Goal: Task Accomplishment & Management: Complete application form

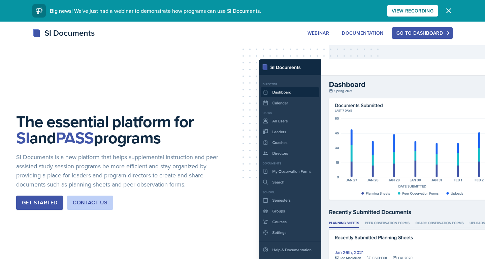
click at [405, 35] on div "Go to Dashboard" at bounding box center [422, 32] width 52 height 5
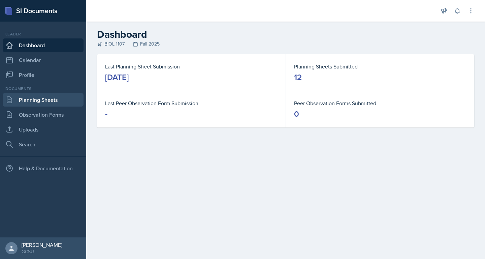
click at [47, 98] on link "Planning Sheets" at bounding box center [43, 99] width 81 height 13
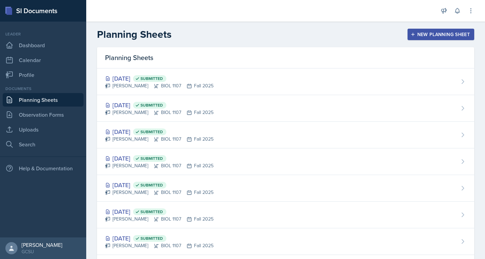
click at [431, 34] on div "New Planning Sheet" at bounding box center [441, 34] width 58 height 5
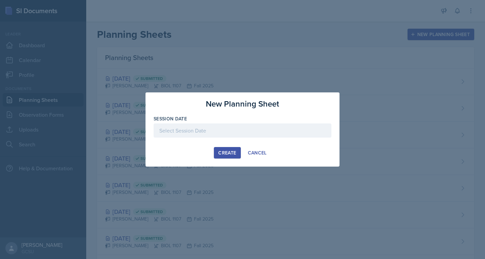
click at [260, 131] on div at bounding box center [242, 130] width 178 height 14
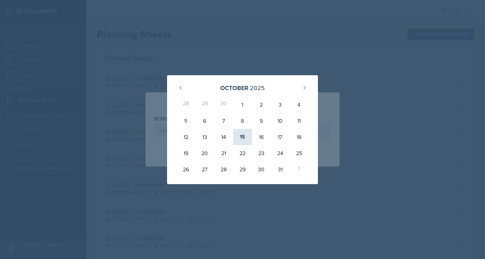
click at [237, 136] on div "15" at bounding box center [242, 137] width 19 height 16
type input "[DATE]"
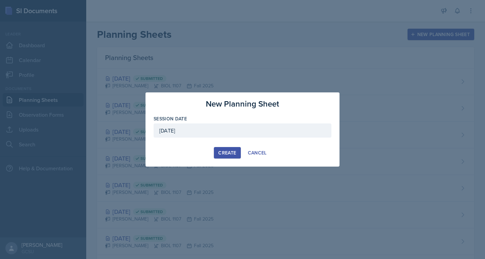
click at [214, 153] on button "Create" at bounding box center [227, 152] width 27 height 11
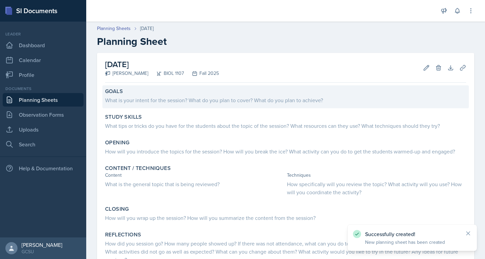
click at [181, 97] on div "What is your intent for the session? What do you plan to cover? What do you pla…" at bounding box center [285, 100] width 361 height 8
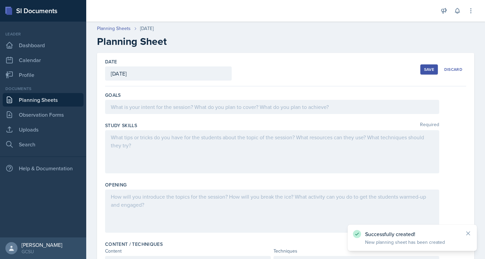
click at [179, 106] on div at bounding box center [272, 107] width 334 height 14
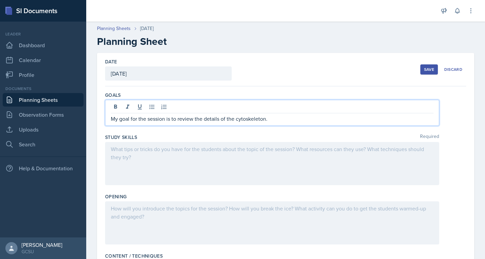
click at [183, 151] on div at bounding box center [272, 163] width 334 height 43
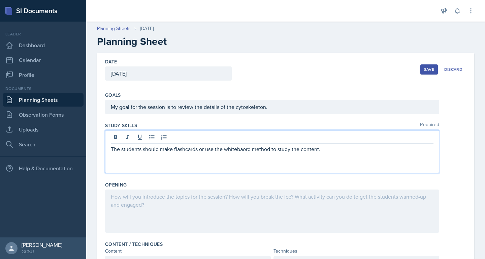
click at [247, 149] on p "The students should make flashcards or use the whitebaord method to study the c…" at bounding box center [272, 149] width 322 height 8
click at [250, 203] on div at bounding box center [272, 210] width 334 height 43
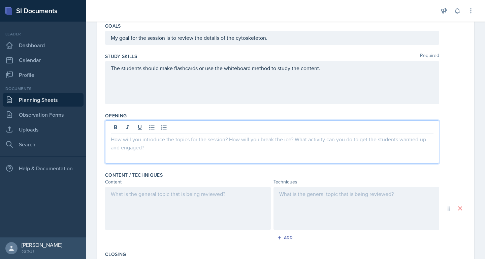
scroll to position [76, 0]
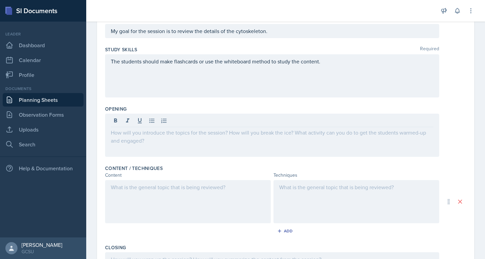
click at [254, 144] on div at bounding box center [272, 134] width 334 height 43
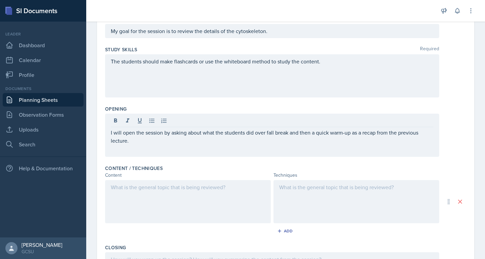
click at [170, 198] on div at bounding box center [188, 201] width 166 height 43
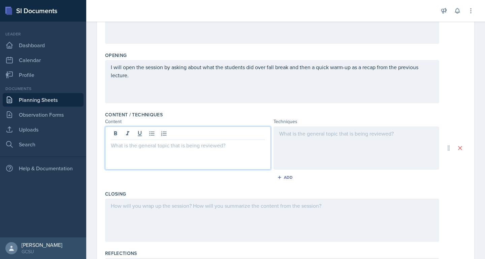
scroll to position [134, 0]
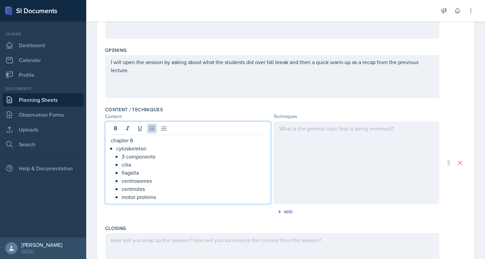
click at [401, 127] on div at bounding box center [356, 162] width 166 height 82
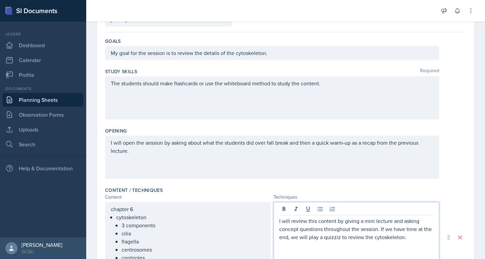
scroll to position [0, 0]
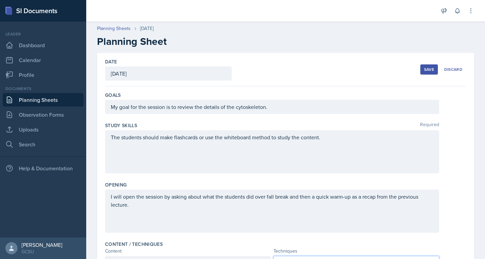
click at [429, 68] on div "Save" at bounding box center [429, 69] width 10 height 5
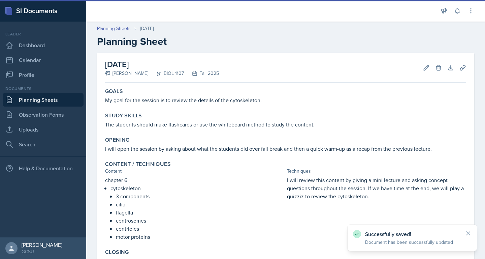
scroll to position [96, 0]
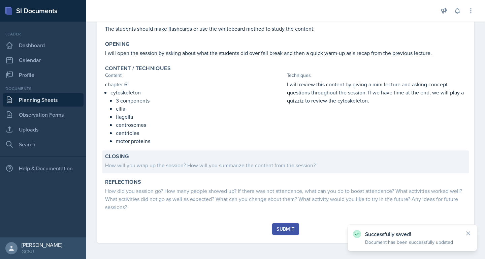
click at [272, 160] on div "How will you wrap up the session? How will you summarize the content from the s…" at bounding box center [285, 164] width 361 height 9
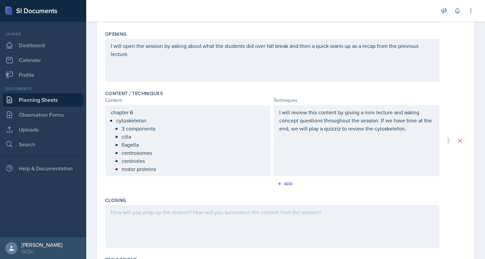
scroll to position [226, 0]
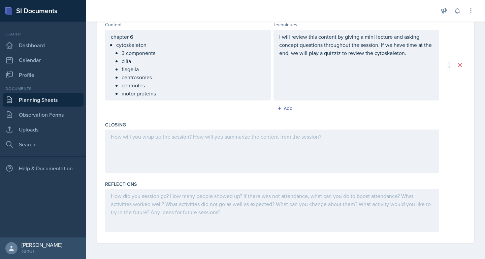
click at [205, 154] on div at bounding box center [272, 150] width 334 height 43
click at [325, 61] on div "I will review this content by giving a mini lecture and asking concept question…" at bounding box center [356, 65] width 166 height 71
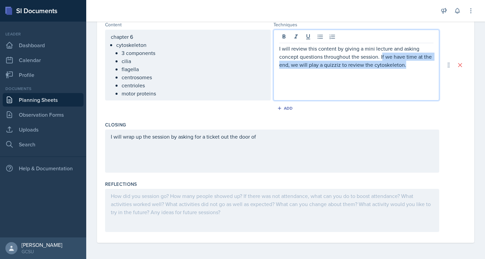
drag, startPoint x: 382, startPoint y: 58, endPoint x: 416, endPoint y: 75, distance: 38.7
click at [416, 75] on div "I will review this content by giving a mini lecture and asking concept question…" at bounding box center [356, 65] width 166 height 71
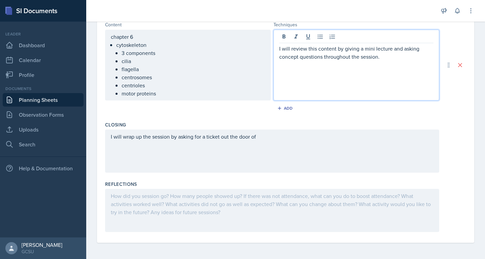
click at [264, 134] on div "I will wrap up the session by asking for a ticket out the door of" at bounding box center [272, 150] width 334 height 43
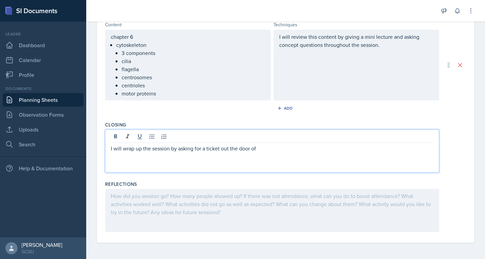
drag, startPoint x: 260, startPoint y: 151, endPoint x: 178, endPoint y: 151, distance: 81.8
click at [178, 151] on p "I will wrap up the session by asking for a ticket out the door of" at bounding box center [272, 148] width 322 height 8
click at [248, 116] on div "Content / Techniques Content Techniques chapter 6 cytoskeleton 3 components cil…" at bounding box center [285, 65] width 361 height 107
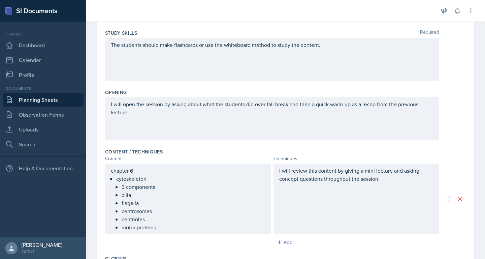
scroll to position [0, 0]
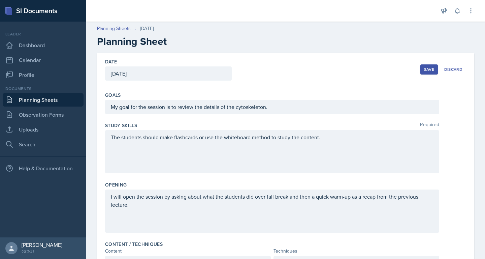
click at [426, 71] on div "Save" at bounding box center [429, 69] width 10 height 5
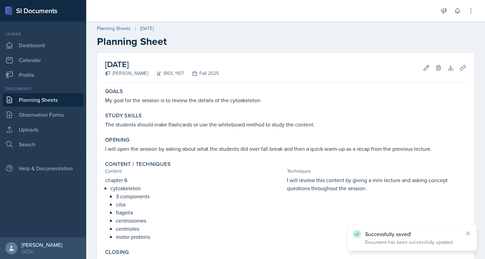
scroll to position [94, 0]
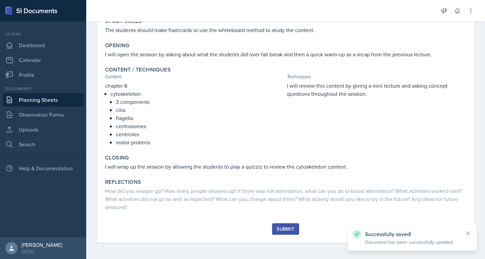
click at [282, 227] on div "Submit" at bounding box center [285, 228] width 18 height 5
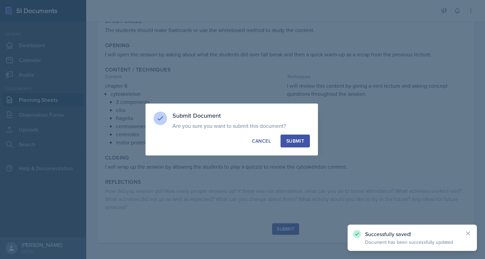
click at [296, 138] on div "Submit" at bounding box center [295, 140] width 18 height 7
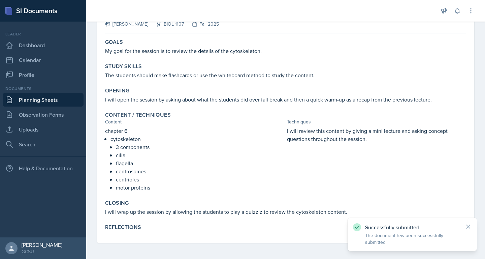
scroll to position [0, 0]
